Goal: Check status: Check status

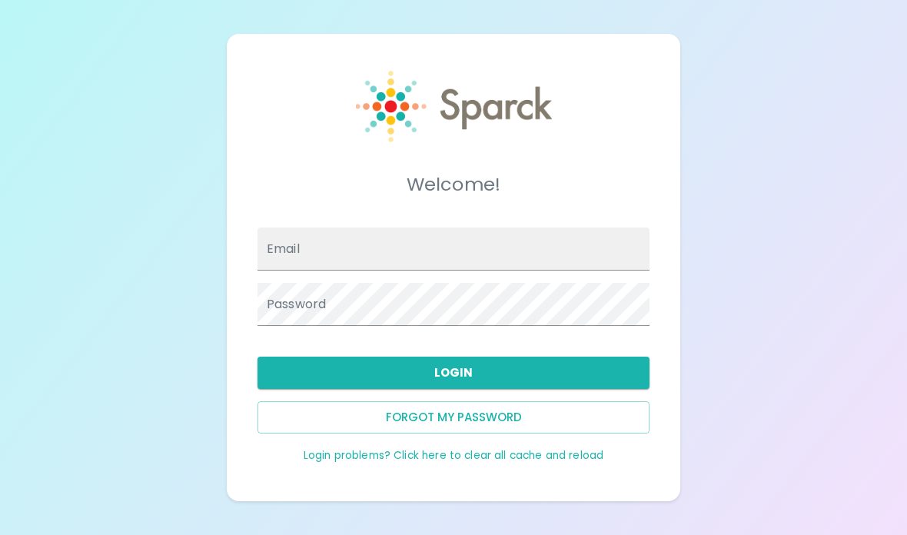
click at [361, 271] on input "Email" at bounding box center [454, 249] width 392 height 43
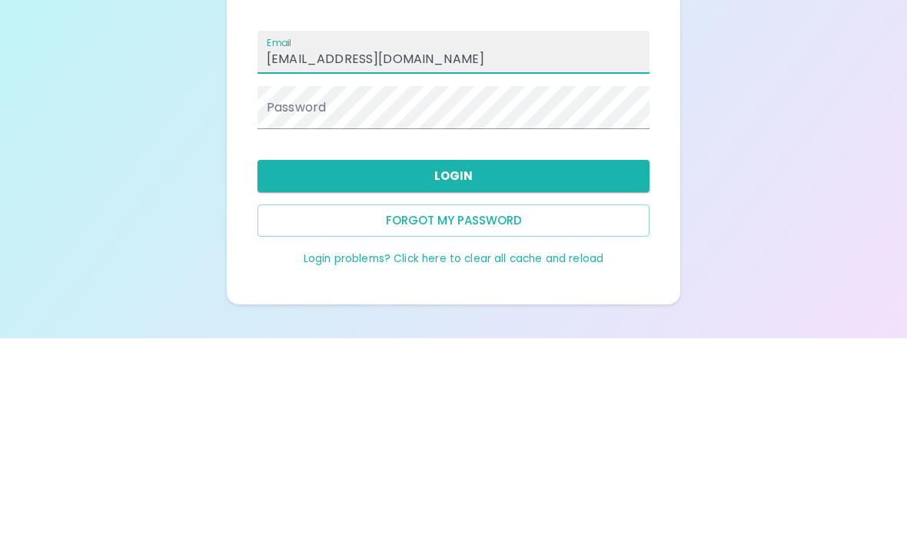
type input "[EMAIL_ADDRESS][DOMAIN_NAME]"
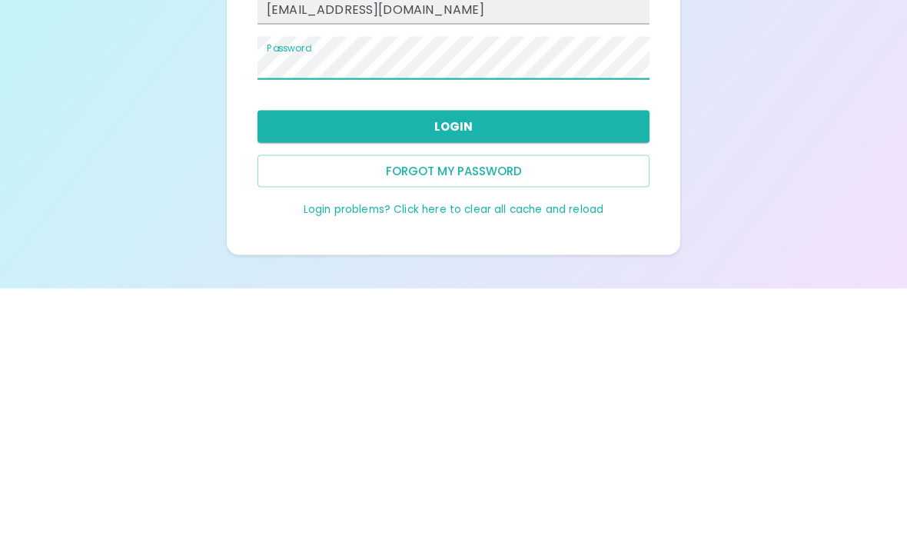
click at [625, 357] on button "Login" at bounding box center [454, 373] width 392 height 32
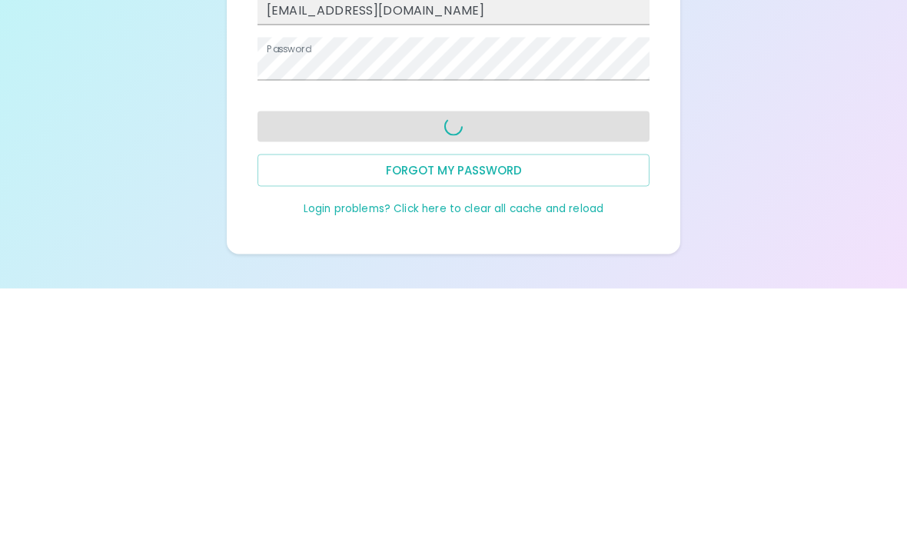
scroll to position [62, 0]
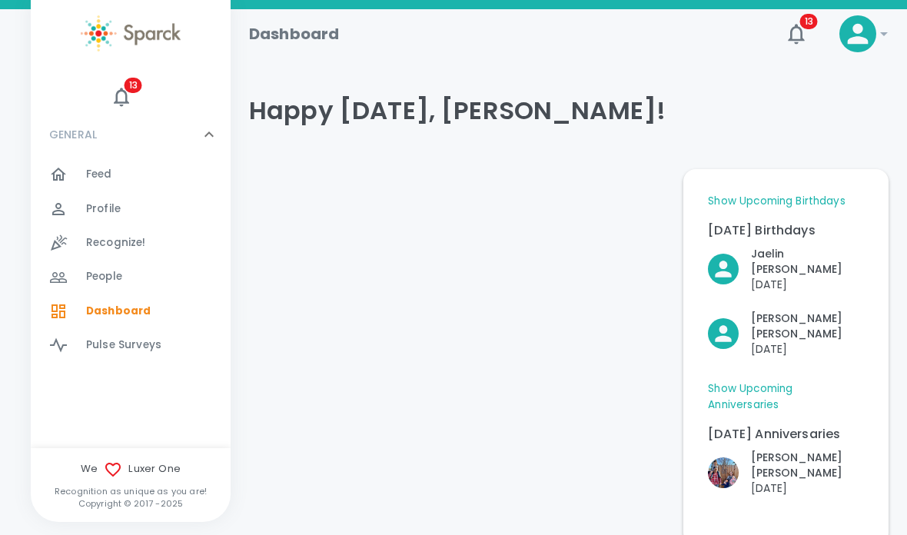
click at [644, 69] on div at bounding box center [569, 52] width 640 height 49
click at [85, 184] on div at bounding box center [67, 174] width 37 height 18
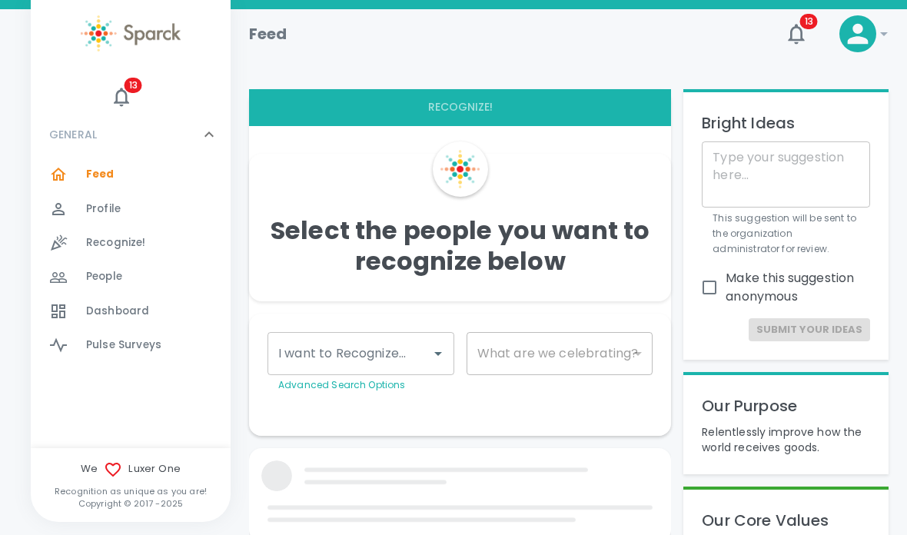
click at [111, 210] on span "Profile" at bounding box center [103, 208] width 35 height 15
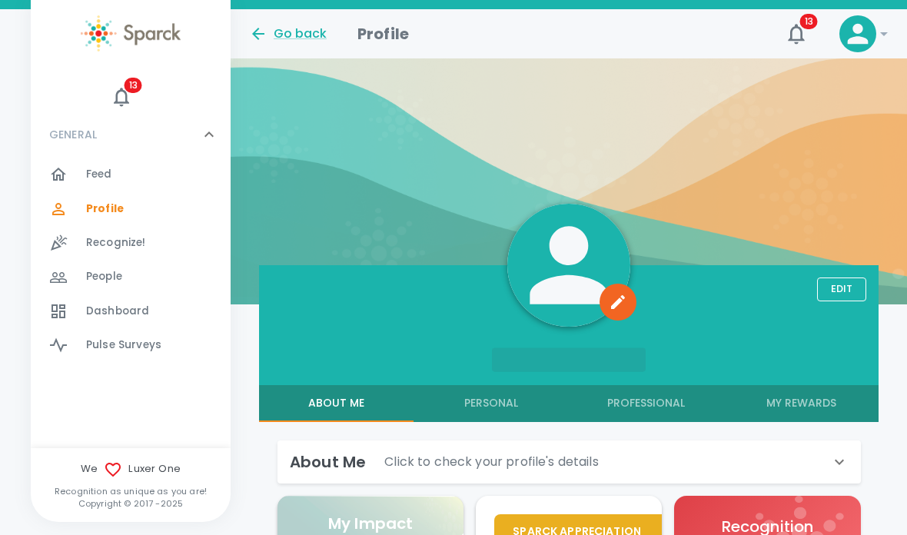
click at [817, 407] on button "My Rewards" at bounding box center [801, 403] width 155 height 37
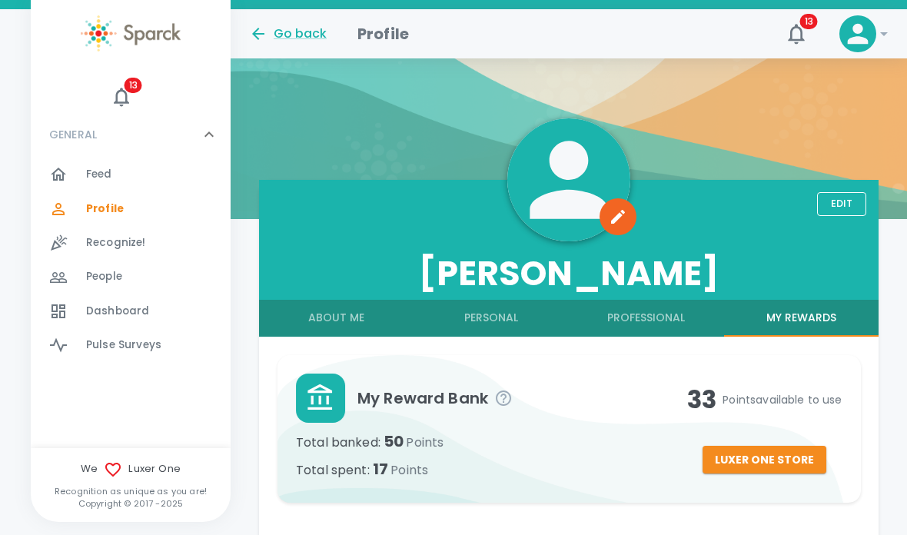
scroll to position [86, 0]
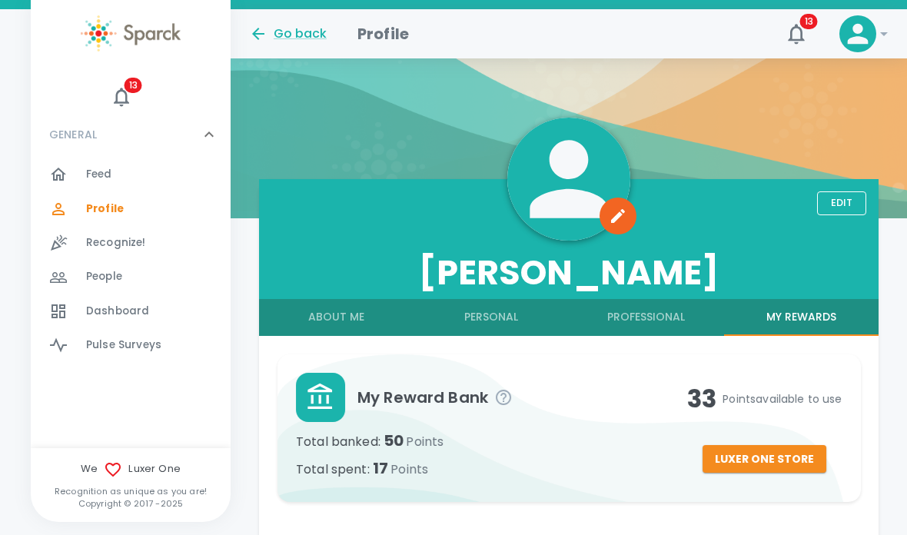
click at [771, 451] on button "Luxer One Store" at bounding box center [765, 459] width 124 height 28
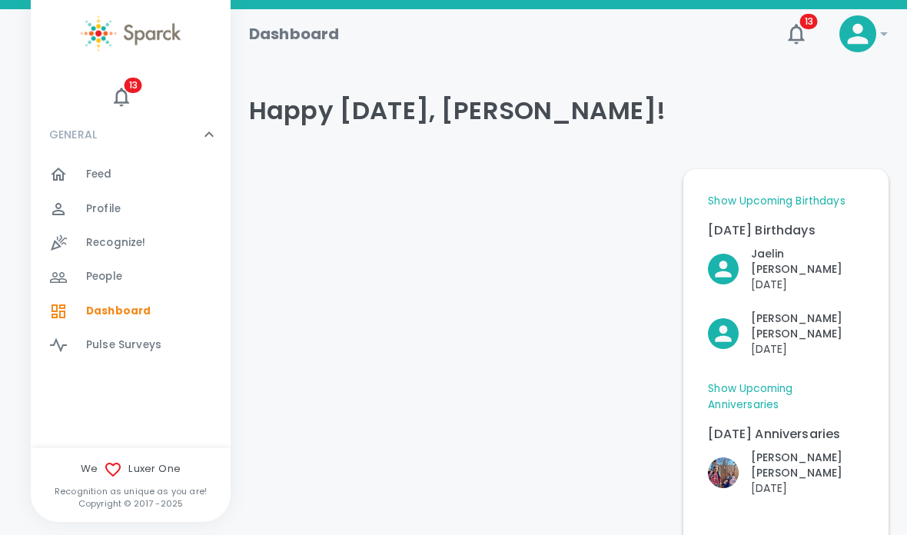
click at [102, 173] on span "Feed" at bounding box center [99, 174] width 26 height 15
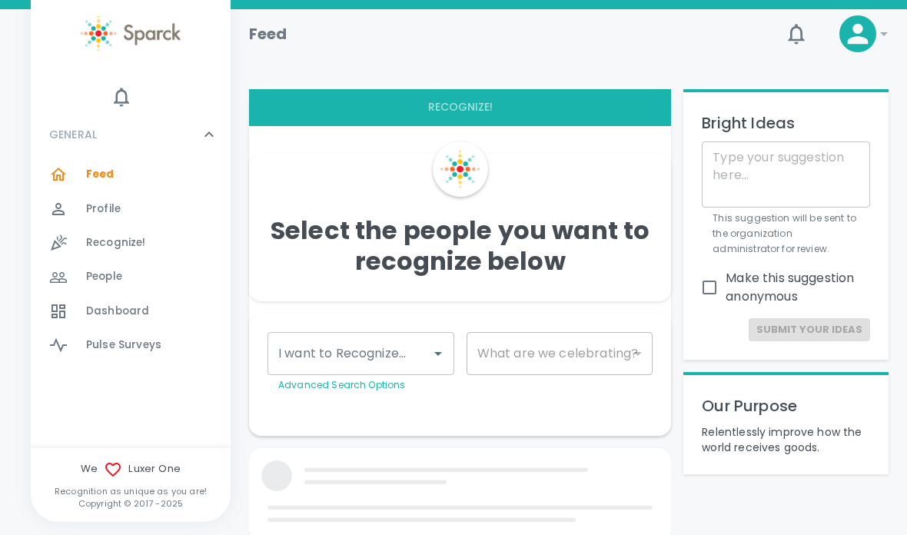
click at [107, 216] on span "Profile" at bounding box center [103, 208] width 35 height 15
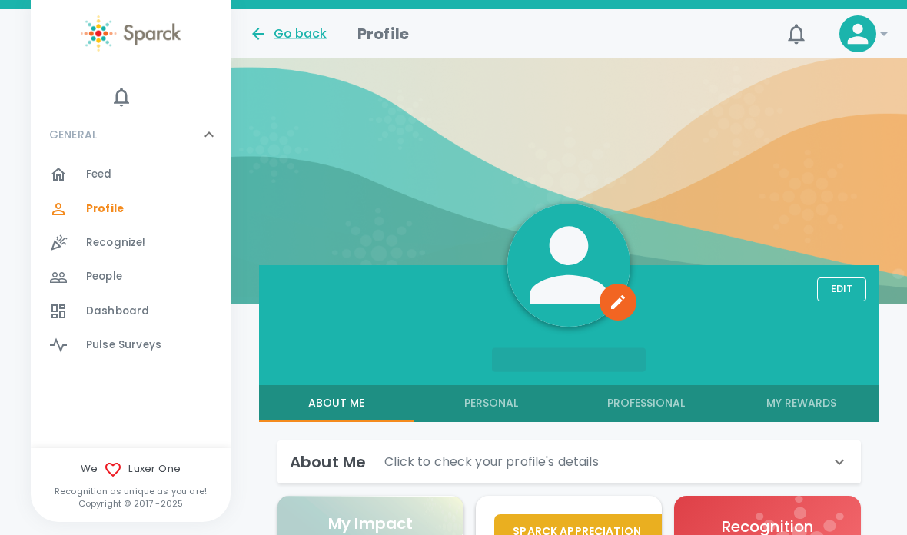
click at [791, 411] on button "My Rewards" at bounding box center [801, 403] width 155 height 37
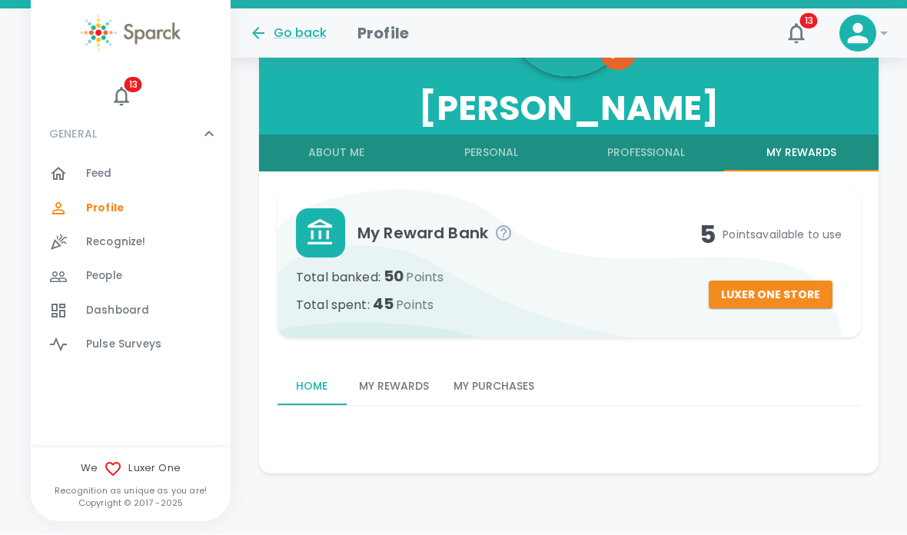
scroll to position [188, 0]
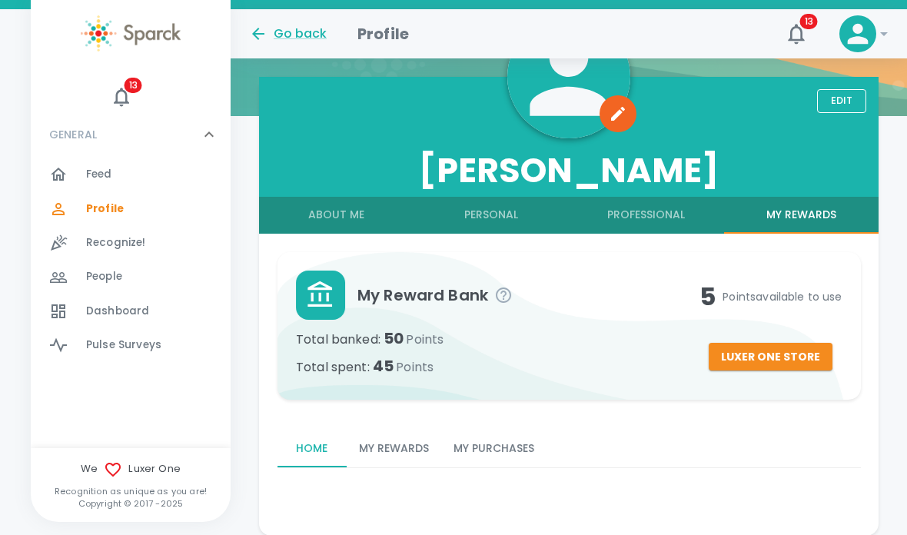
click at [501, 457] on button "My Purchases" at bounding box center [493, 449] width 105 height 37
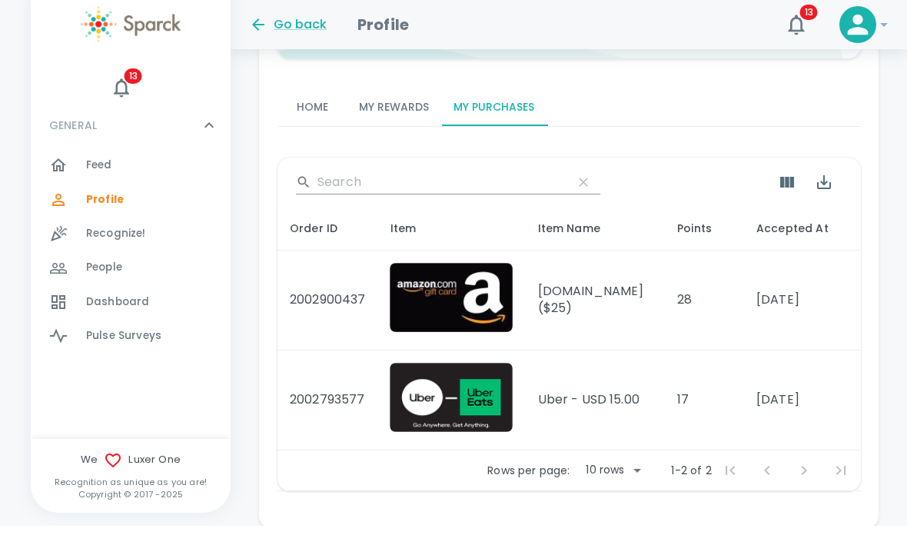
scroll to position [582, 0]
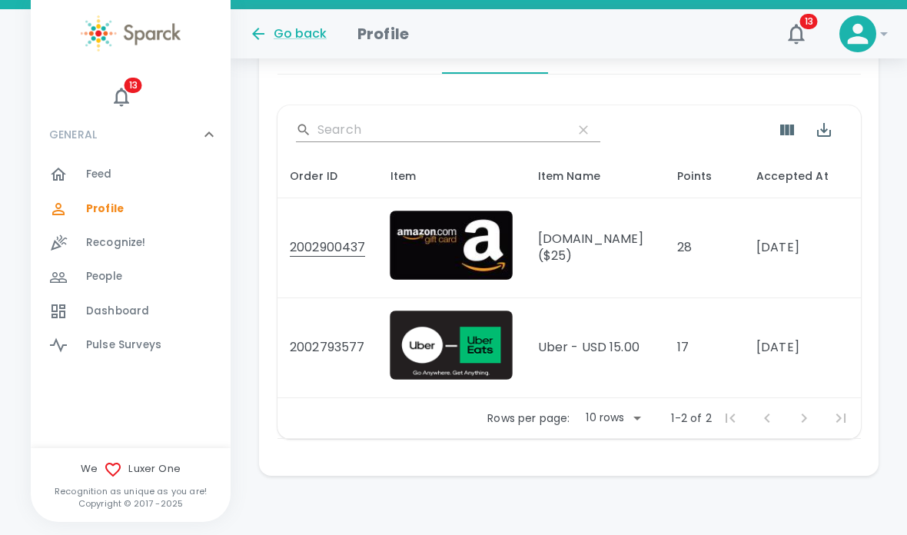
click at [593, 248] on td "[DOMAIN_NAME] ($25)" at bounding box center [595, 248] width 140 height 100
click at [441, 250] on img at bounding box center [451, 245] width 123 height 69
click at [348, 252] on td "2002900437" at bounding box center [328, 248] width 101 height 100
click at [624, 255] on td "[DOMAIN_NAME] ($25)" at bounding box center [595, 248] width 140 height 100
click at [96, 176] on span "Feed" at bounding box center [99, 174] width 26 height 15
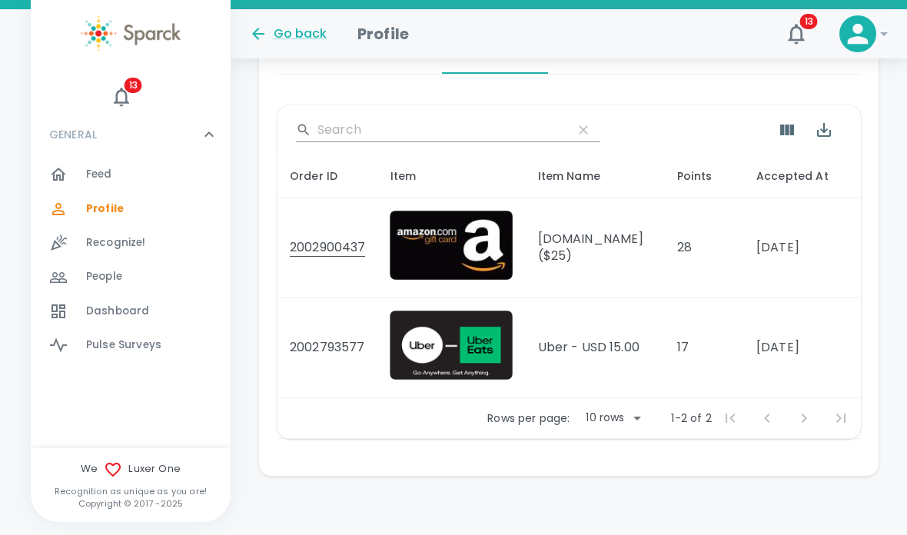
scroll to position [46, 0]
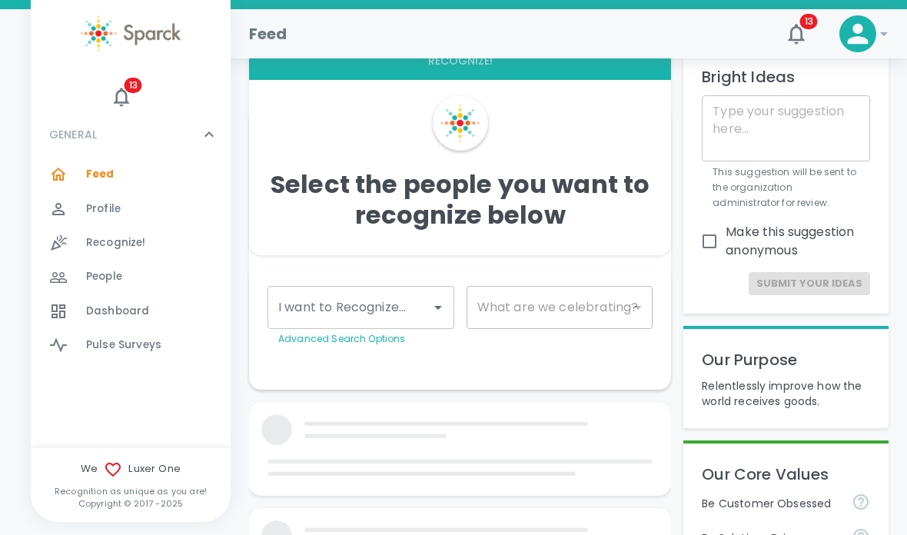
click at [113, 214] on span "Profile" at bounding box center [103, 208] width 35 height 15
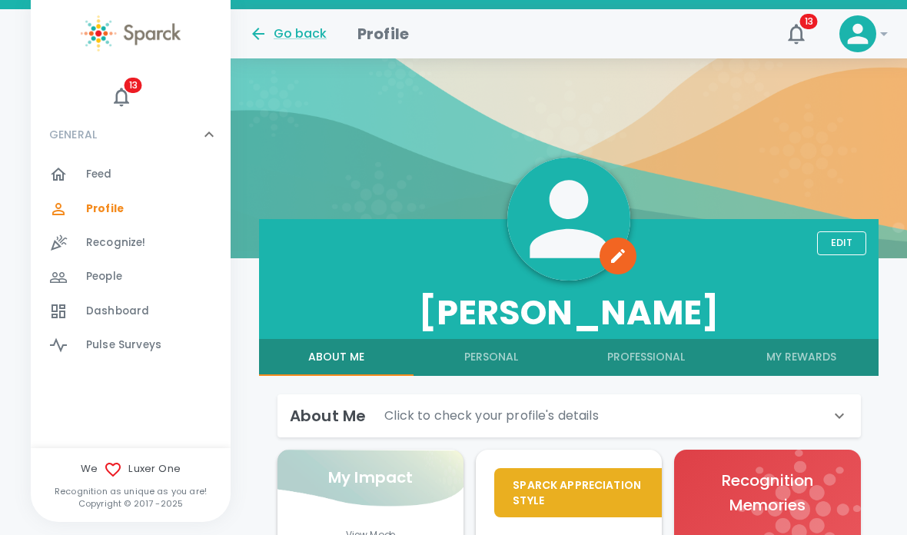
click at [794, 361] on button "My Rewards" at bounding box center [801, 357] width 155 height 37
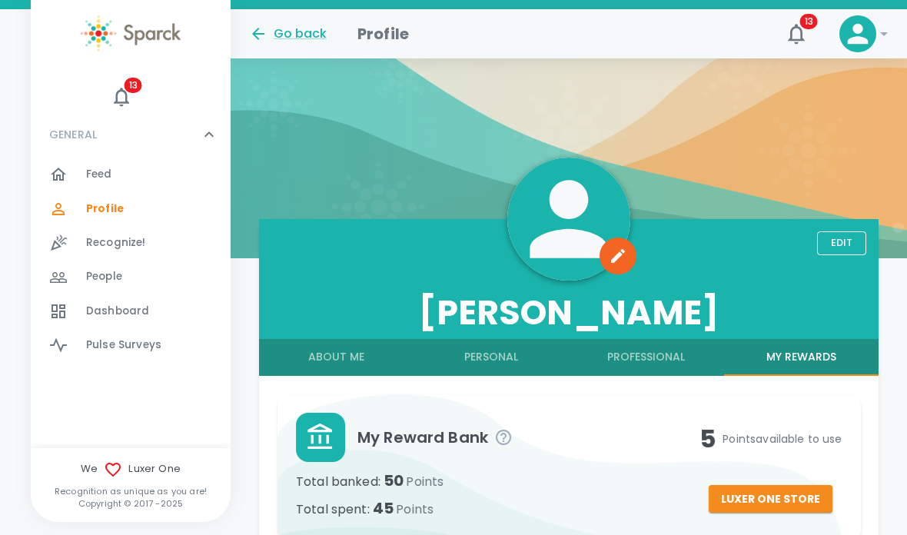
click at [775, 501] on button "Luxer One Store" at bounding box center [771, 499] width 124 height 28
